Goal: Task Accomplishment & Management: Manage account settings

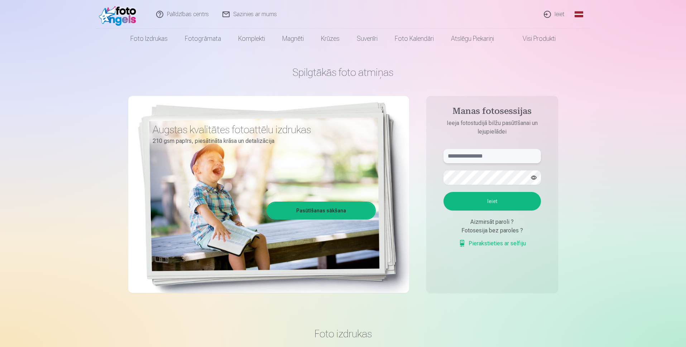
click at [502, 154] on input "text" at bounding box center [492, 156] width 97 height 14
type input "**********"
click at [444, 192] on button "Ieiet" at bounding box center [492, 201] width 97 height 19
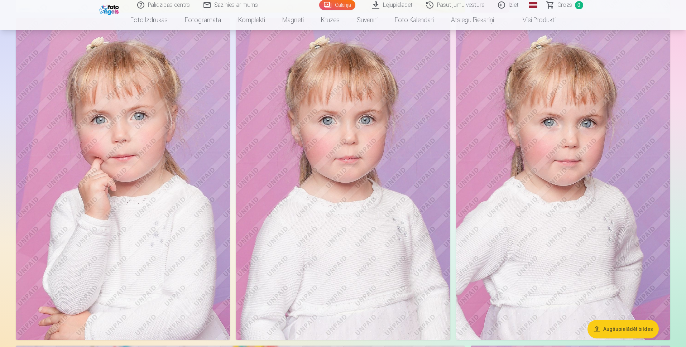
scroll to position [1237, 0]
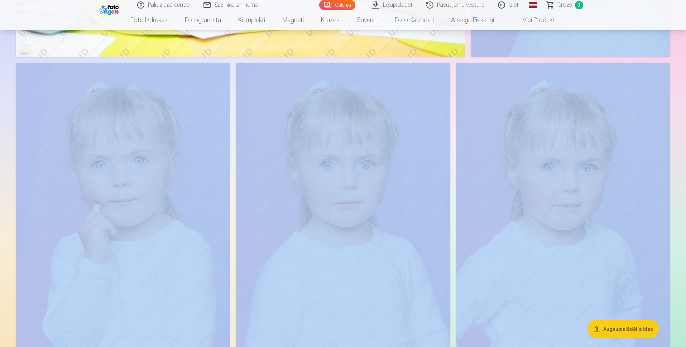
drag, startPoint x: 686, startPoint y: 67, endPoint x: 687, endPoint y: 50, distance: 17.6
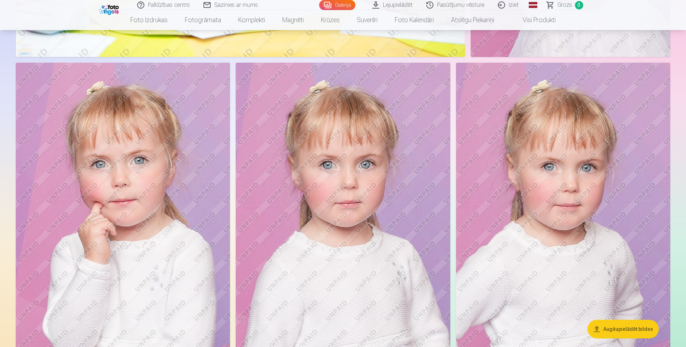
click at [638, 12] on nav "Foto izdrukas Augstas kvalitātes fotoattēlu izdrukas 210 gsm papīrs, piesātināt…" at bounding box center [343, 20] width 686 height 20
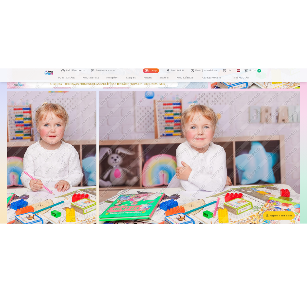
scroll to position [356, 0]
